Goal: Find specific page/section: Find specific page/section

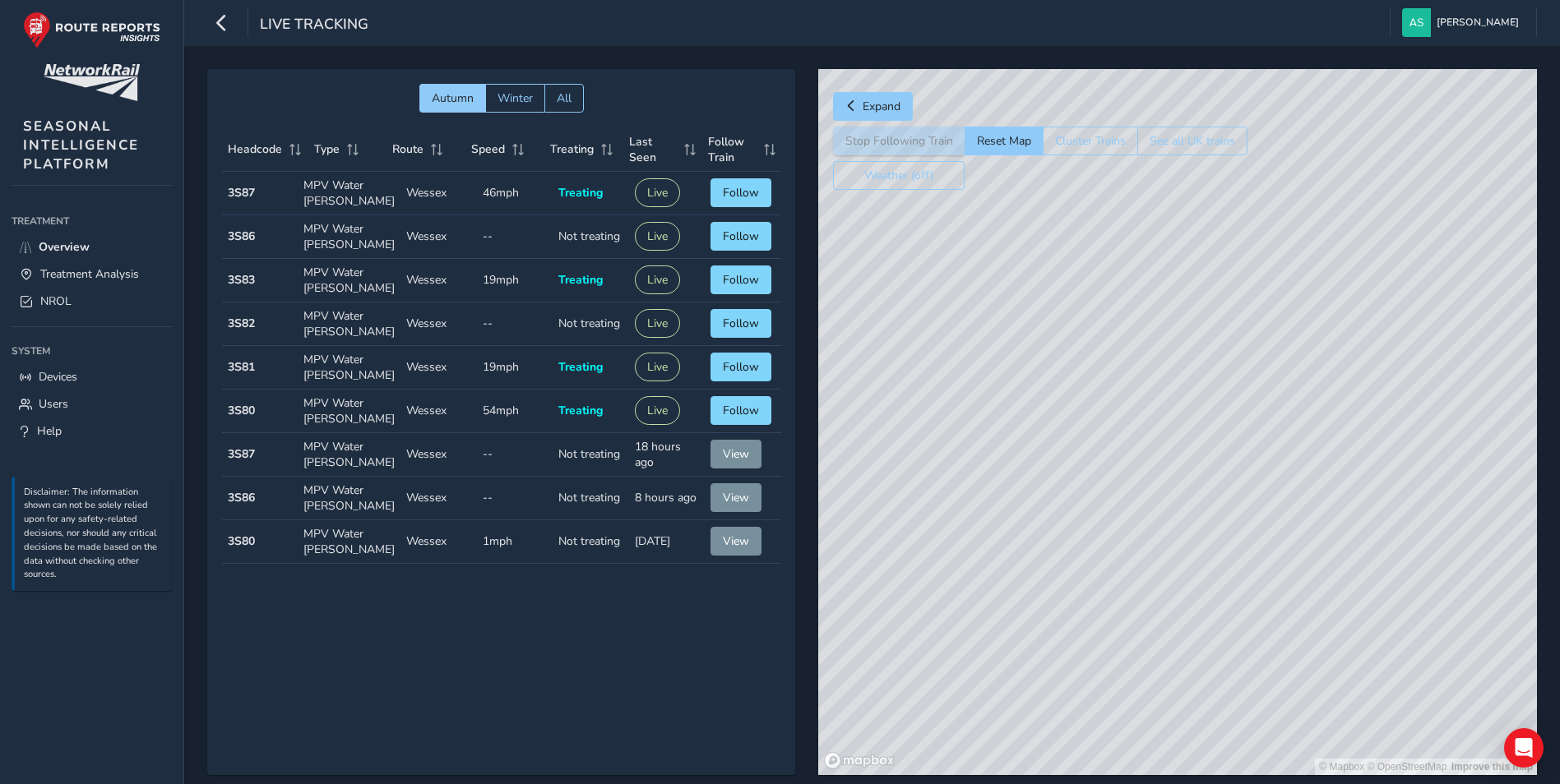
drag, startPoint x: 1178, startPoint y: 433, endPoint x: 1435, endPoint y: 396, distance: 259.6
click at [1435, 396] on div "© Mapbox © OpenStreetMap Improve this map" at bounding box center [1177, 422] width 719 height 707
click at [77, 263] on link "Treatment Analysis" at bounding box center [91, 273] width 161 height 27
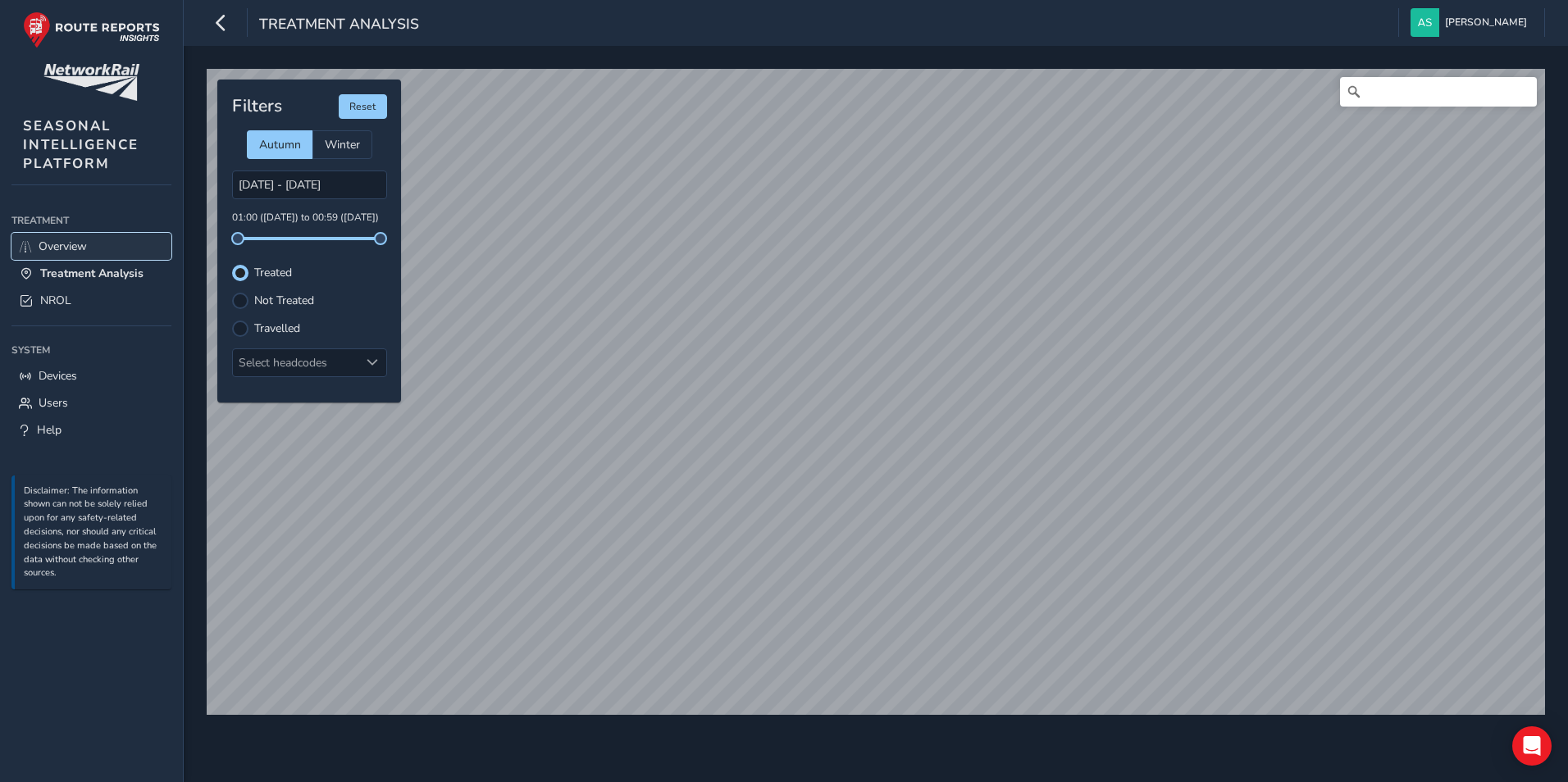
click at [74, 245] on span "Overview" at bounding box center [62, 246] width 48 height 16
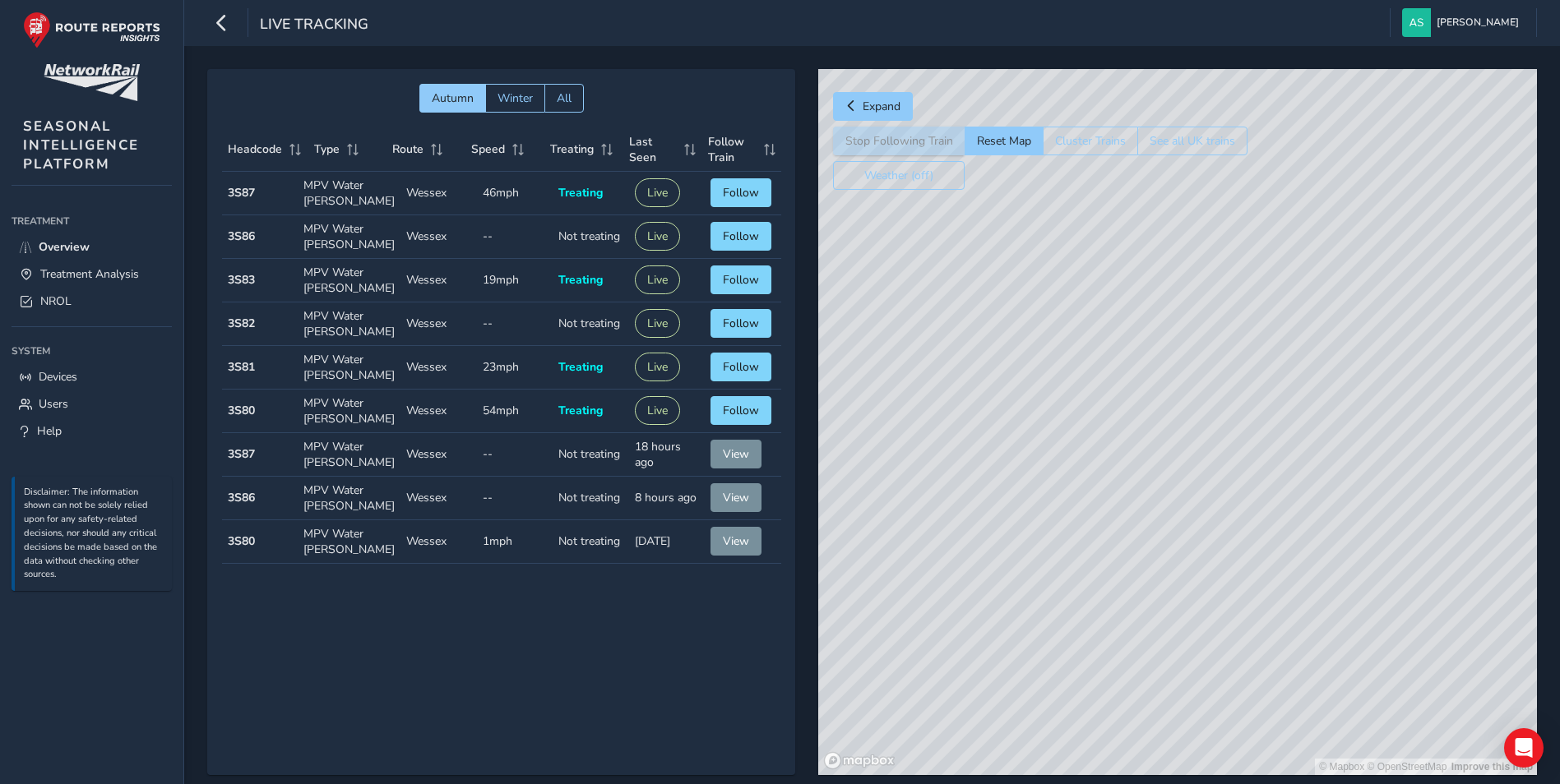
drag, startPoint x: 1380, startPoint y: 600, endPoint x: 1150, endPoint y: 610, distance: 230.2
click at [1150, 610] on div "© Mapbox © OpenStreetMap Improve this map" at bounding box center [1177, 422] width 719 height 707
click at [1221, 570] on div "© Mapbox © OpenStreetMap Improve this map" at bounding box center [1177, 422] width 719 height 707
drag, startPoint x: 1269, startPoint y: 378, endPoint x: 1253, endPoint y: 571, distance: 193.7
click at [1261, 574] on div "© Mapbox © OpenStreetMap Improve this map" at bounding box center [1177, 422] width 719 height 707
